Goal: Subscribe to service/newsletter

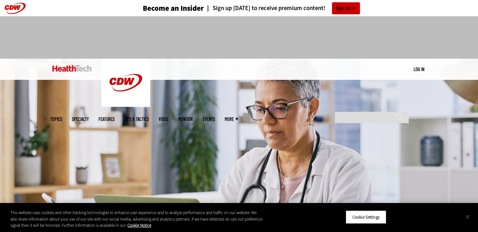
click at [469, 215] on button "Close" at bounding box center [467, 216] width 14 height 14
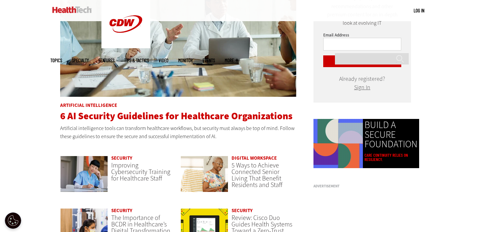
scroll to position [370, 0]
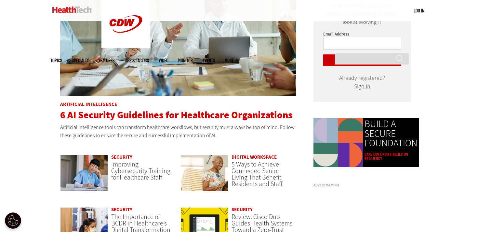
click at [185, 116] on span "6 AI Security Guidelines for Healthcare Organizations" at bounding box center [176, 114] width 232 height 13
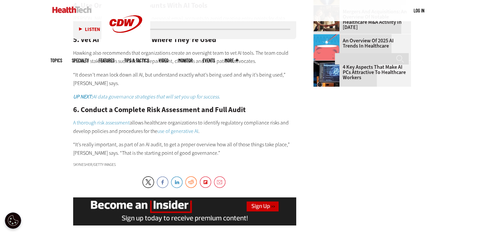
scroll to position [800, 0]
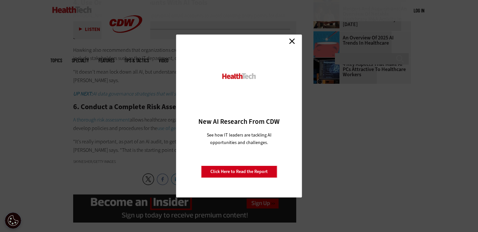
click at [290, 43] on link "Close" at bounding box center [292, 41] width 10 height 10
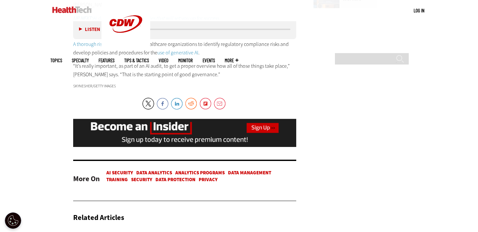
scroll to position [963, 0]
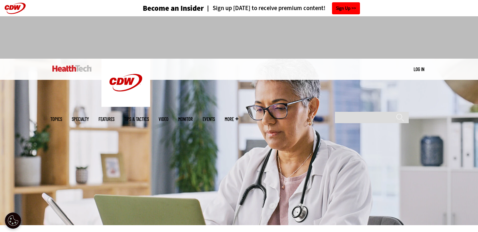
click at [345, 9] on link "Sign Up" at bounding box center [346, 8] width 28 height 12
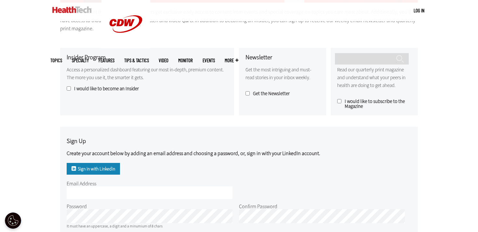
scroll to position [160, 0]
click at [87, 86] on label "I would like to become an Insider" at bounding box center [147, 88] width 161 height 5
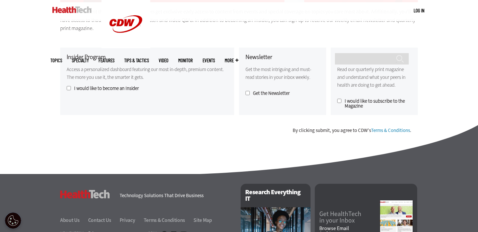
click at [256, 93] on label "Get the Newsletter" at bounding box center [282, 93] width 74 height 5
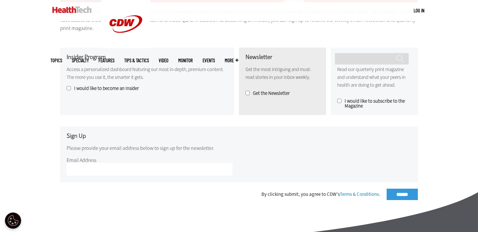
click at [256, 93] on label "Get the Newsletter" at bounding box center [282, 93] width 74 height 5
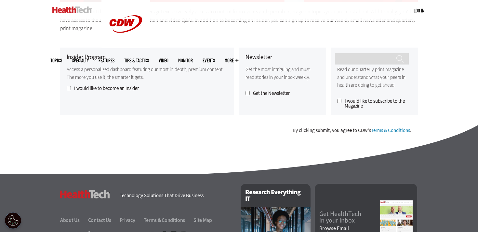
click at [256, 93] on label "Get the Newsletter" at bounding box center [282, 93] width 74 height 5
